Goal: Transaction & Acquisition: Subscribe to service/newsletter

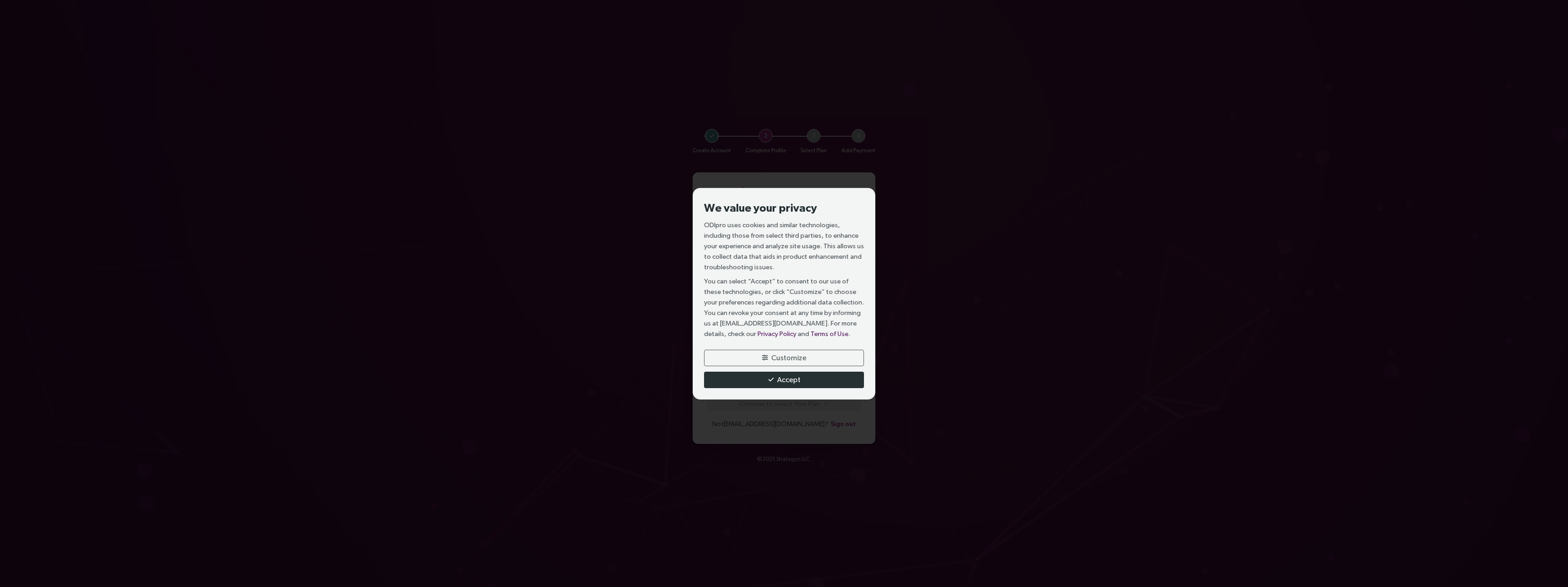
click at [814, 379] on button "Accept" at bounding box center [784, 379] width 160 height 16
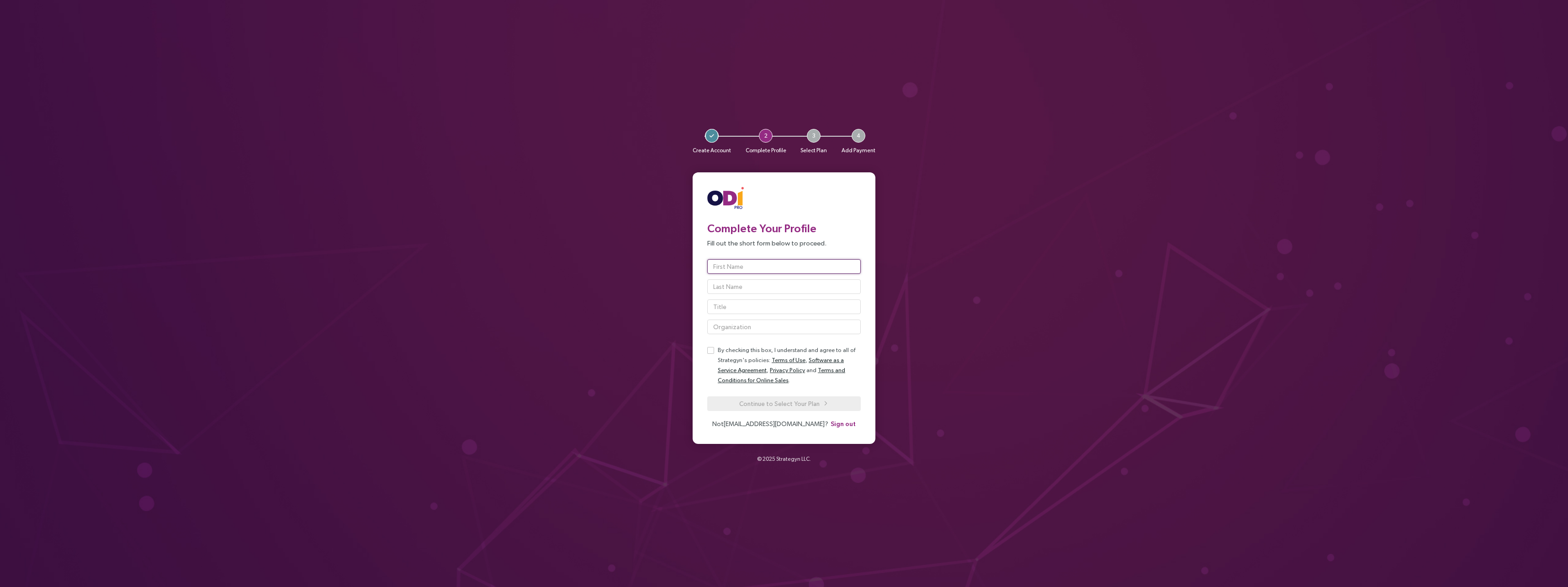
click at [737, 264] on input "text" at bounding box center [784, 267] width 153 height 15
type input "[PERSON_NAME]"
type input "Brown"
type input "BT Financial Group"
click at [746, 307] on input "text" at bounding box center [784, 307] width 153 height 15
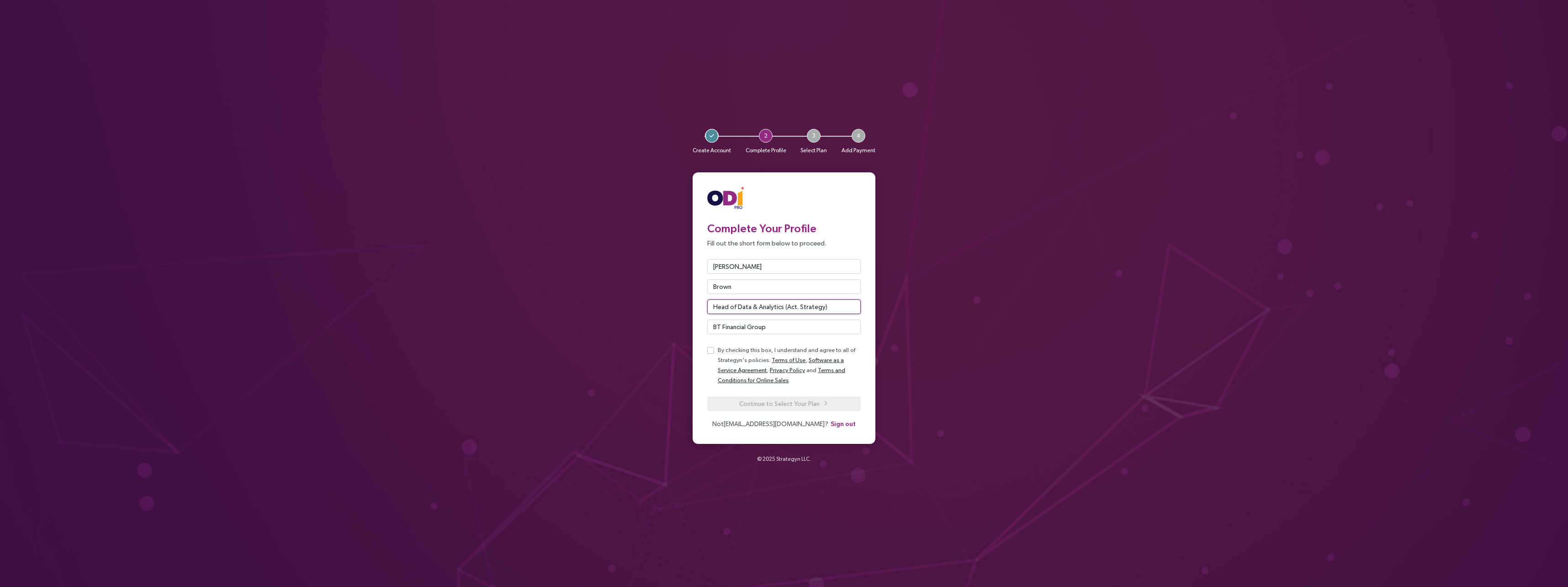
type input "Head of Data & Analytics (Act. Strategy)"
click at [771, 406] on span "Continue to Select Your Plan" at bounding box center [779, 404] width 80 height 10
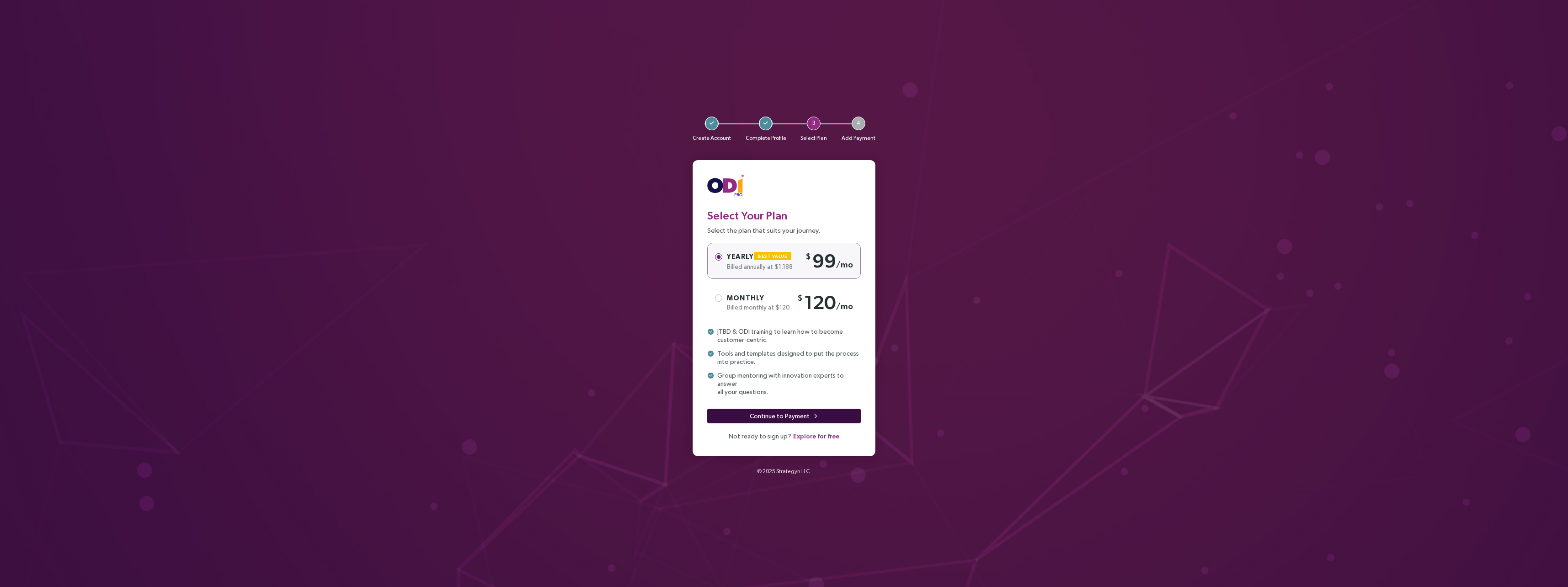
click at [796, 412] on span "Continue to Payment" at bounding box center [780, 416] width 60 height 10
